Goal: Use online tool/utility: Use online tool/utility

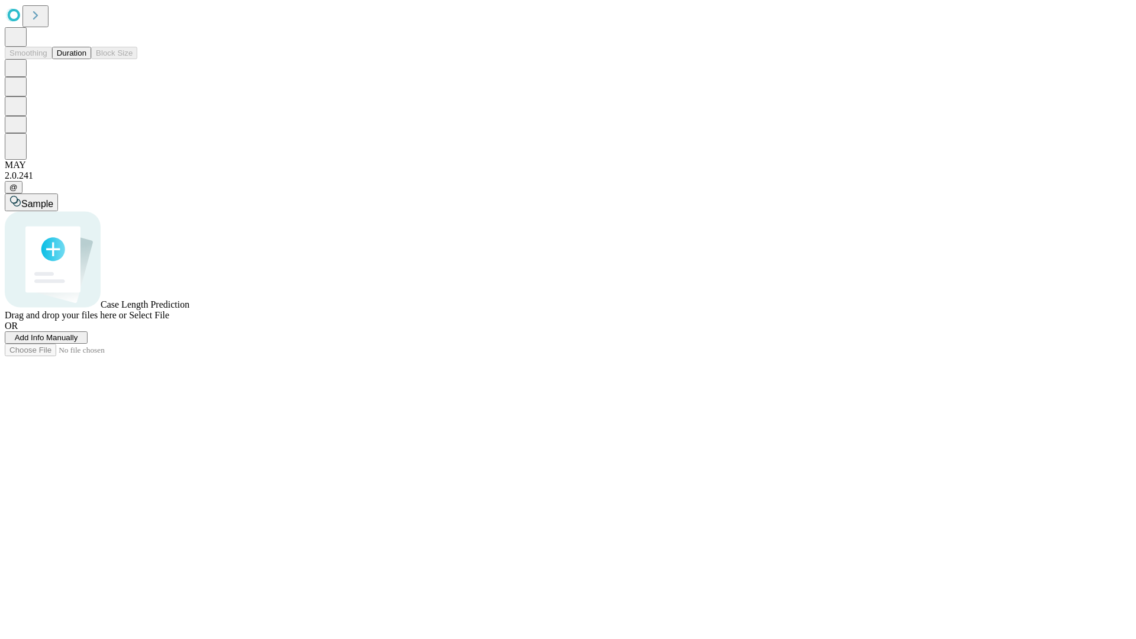
click at [86, 59] on button "Duration" at bounding box center [71, 53] width 39 height 12
click at [169, 320] on span "Select File" at bounding box center [149, 315] width 40 height 10
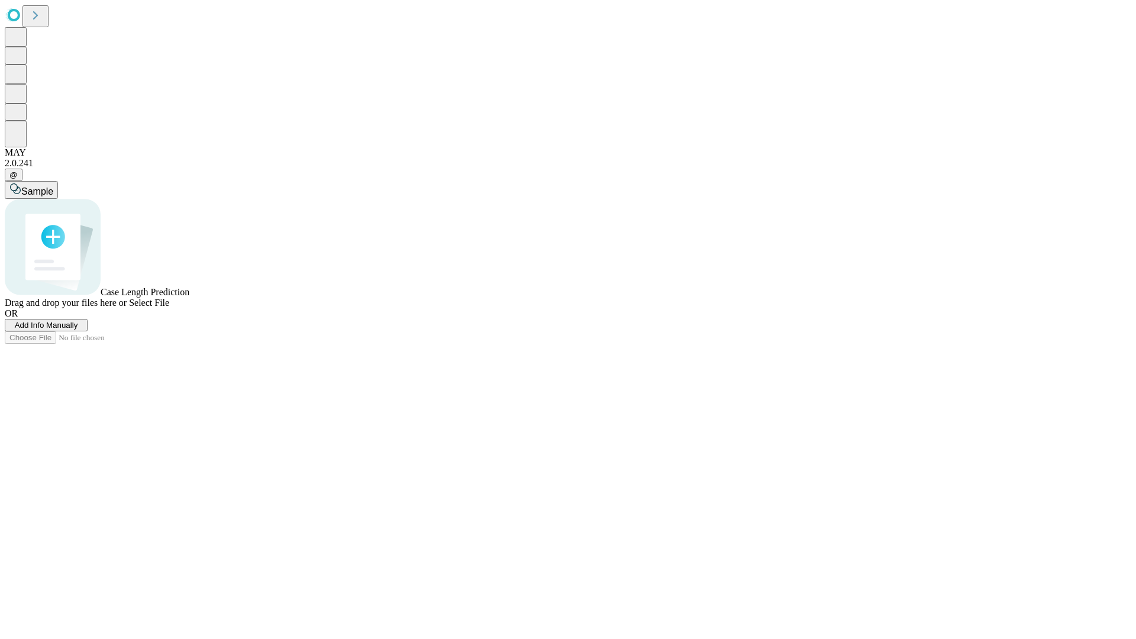
click at [169, 308] on span "Select File" at bounding box center [149, 303] width 40 height 10
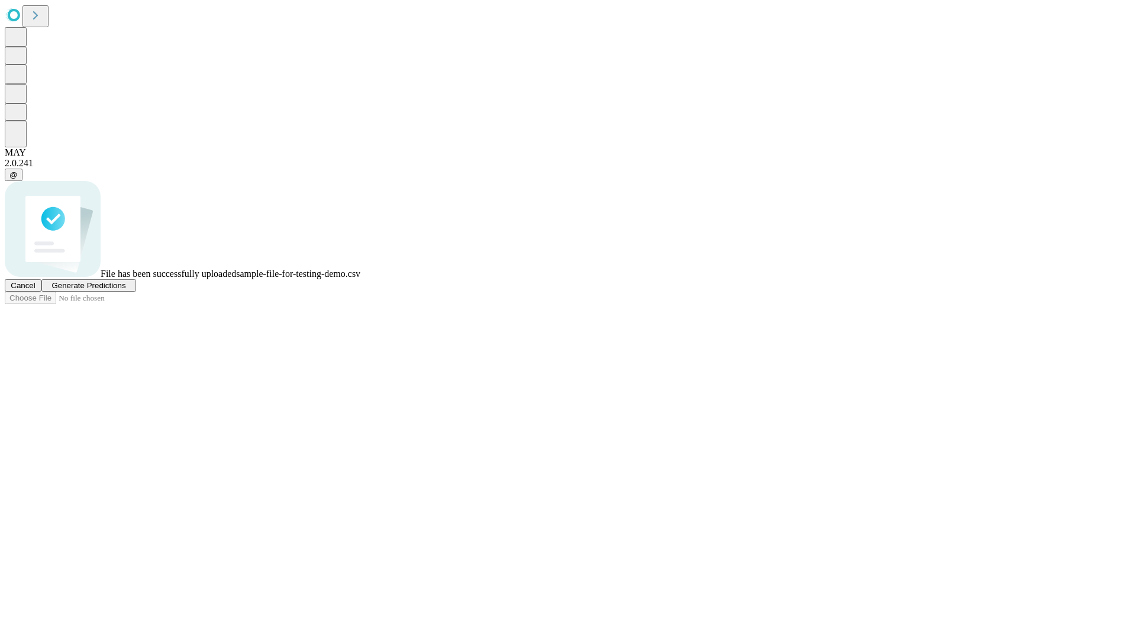
click at [125, 290] on span "Generate Predictions" at bounding box center [88, 285] width 74 height 9
